Goal: Transaction & Acquisition: Purchase product/service

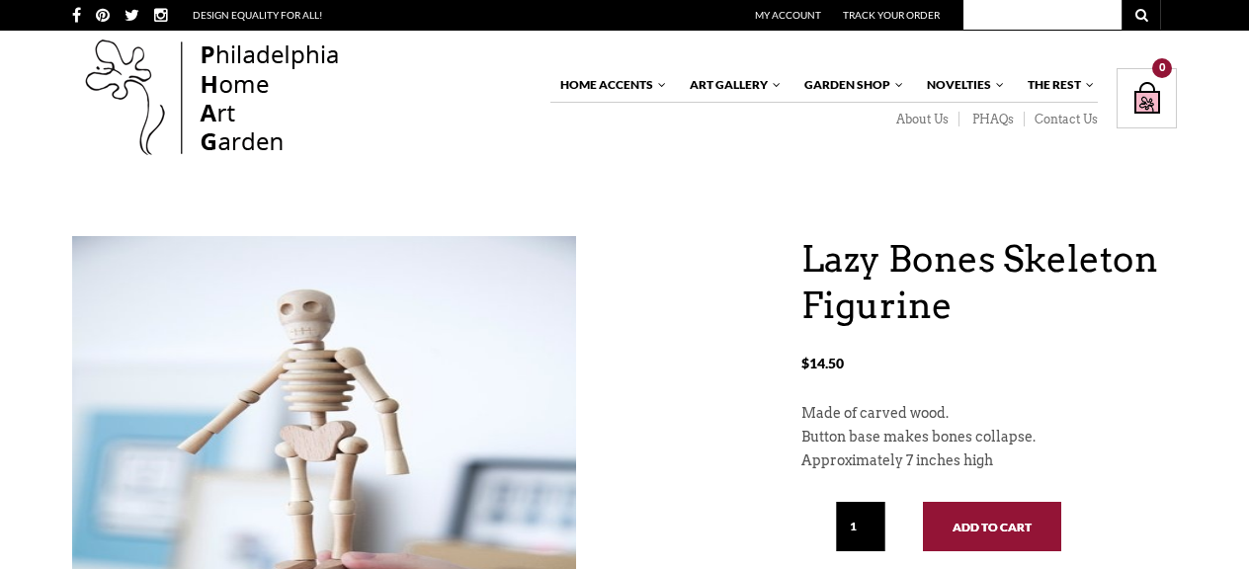
click at [1015, 529] on button "Add to cart" at bounding box center [992, 526] width 138 height 49
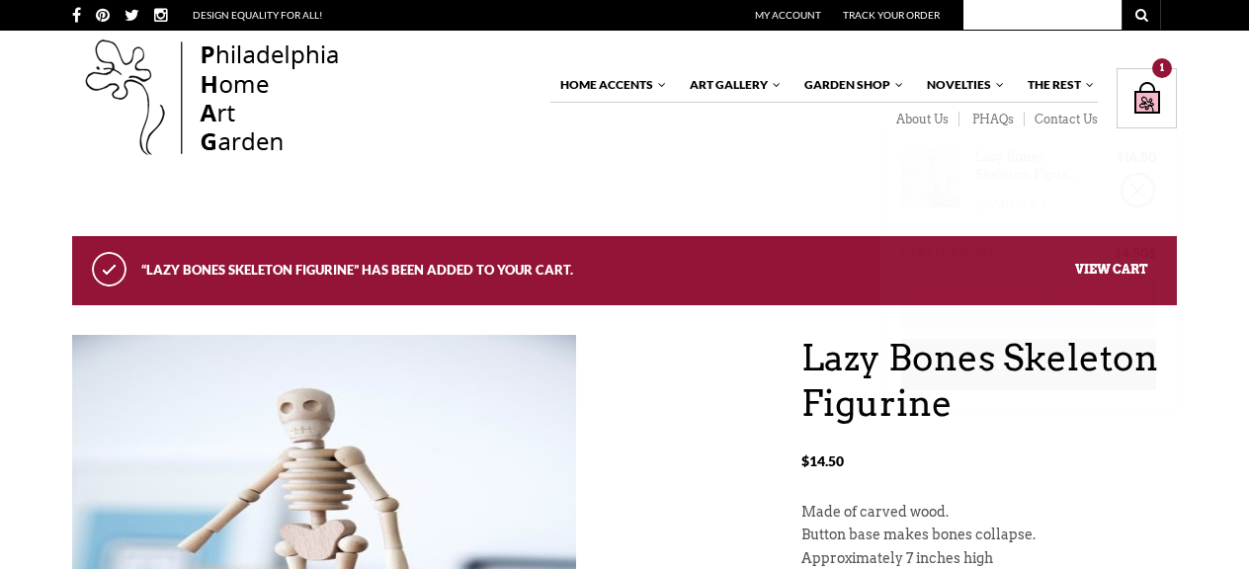
click at [1141, 99] on div "Shopping Bag $ 14.50 / 1 item(s) 1" at bounding box center [1146, 98] width 60 height 60
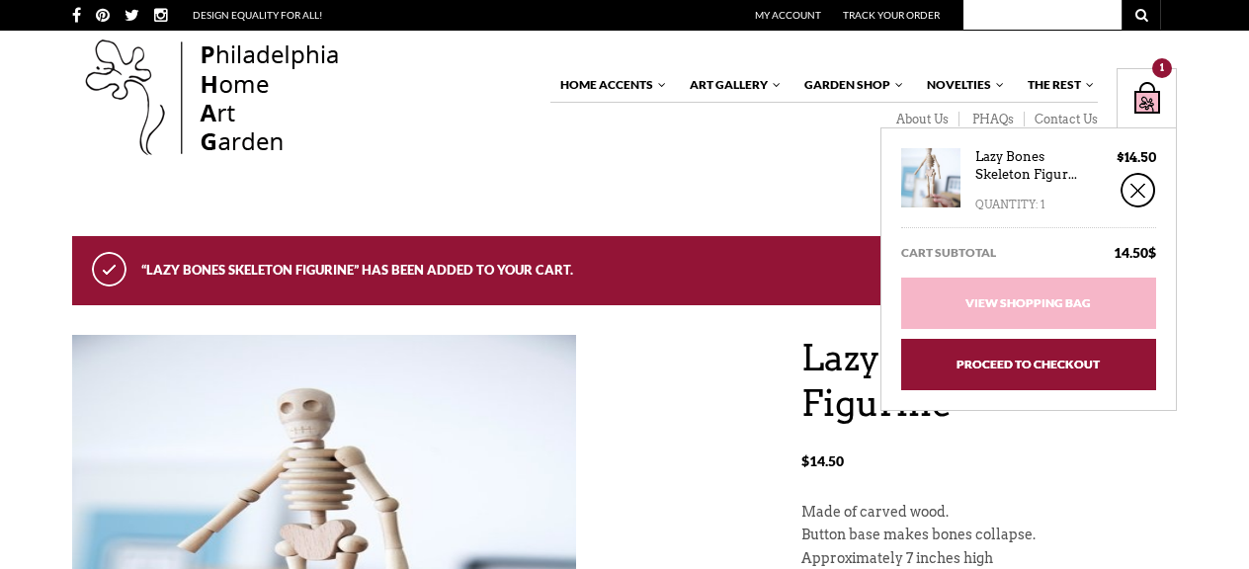
click at [1027, 365] on link "Proceed to Checkout" at bounding box center [1028, 364] width 255 height 51
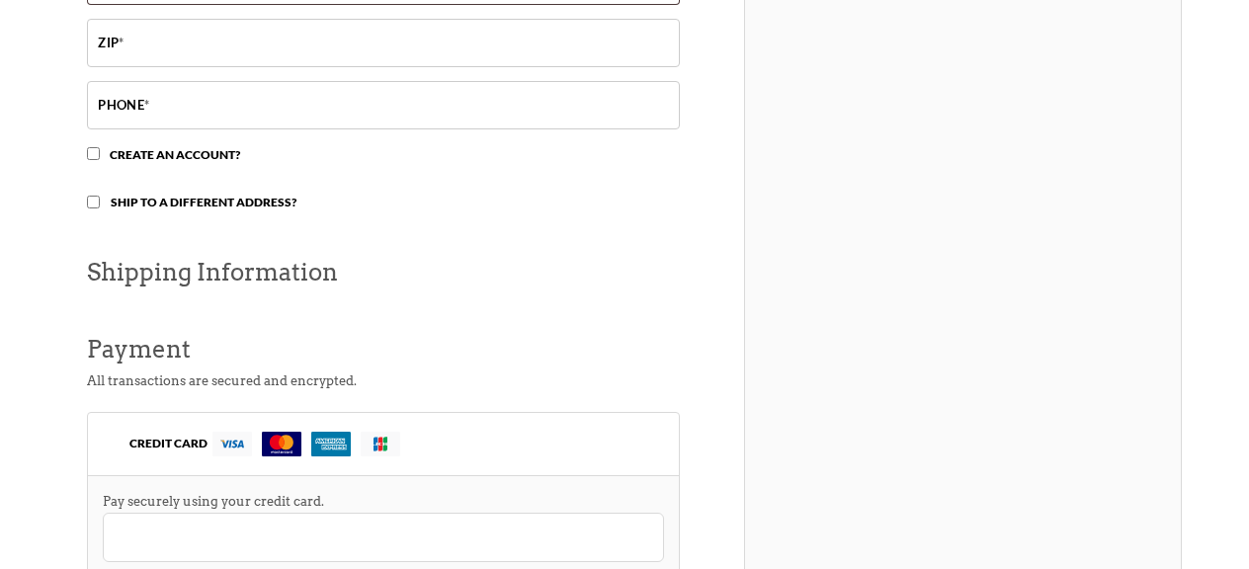
scroll to position [849, 0]
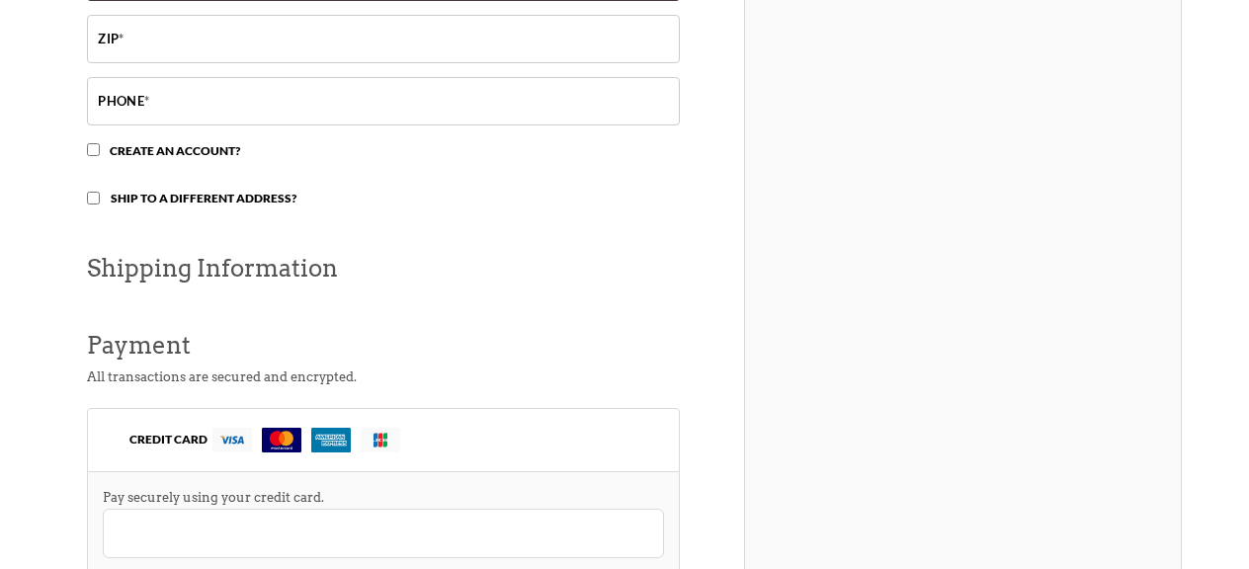
click at [259, 269] on h3 "Shipping Information" at bounding box center [383, 268] width 593 height 42
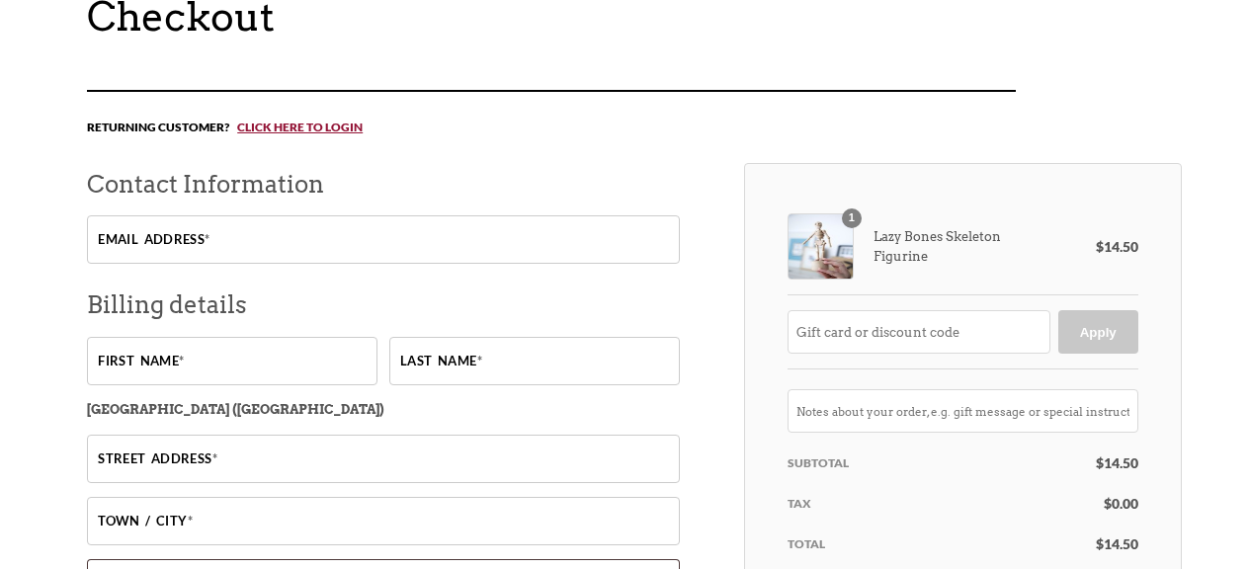
scroll to position [0, 0]
